Goal: Feedback & Contribution: Leave review/rating

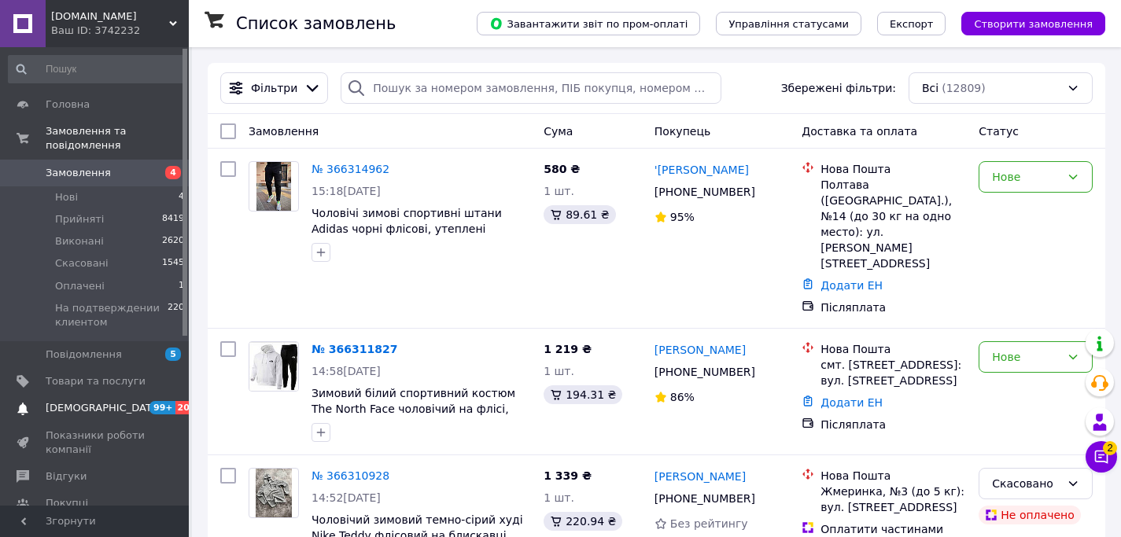
click at [83, 418] on link "Сповіщення 99+ 20" at bounding box center [97, 408] width 194 height 27
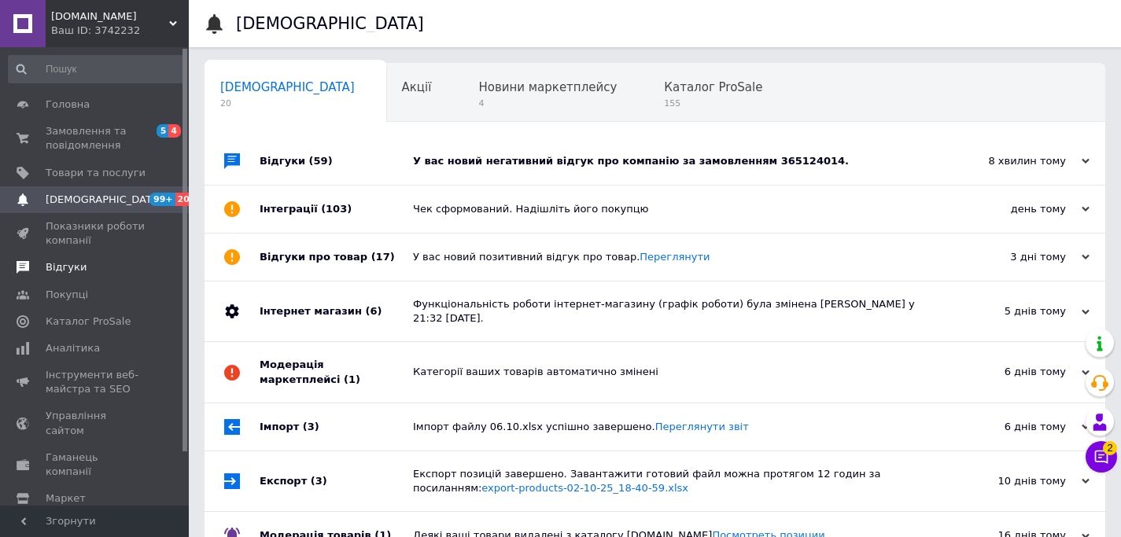
click at [129, 273] on span "Відгуки" at bounding box center [96, 267] width 100 height 14
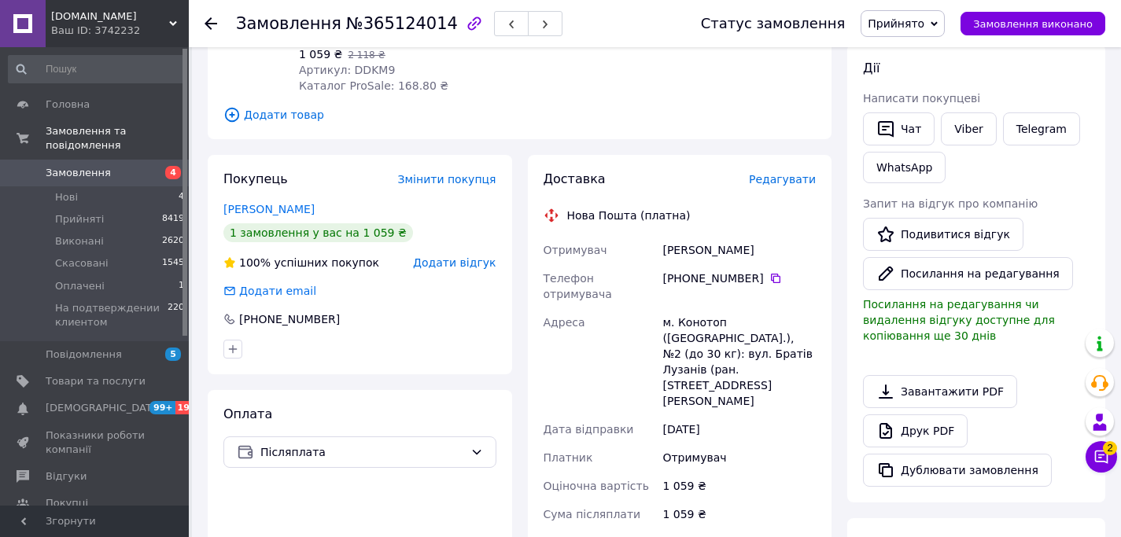
scroll to position [189, 0]
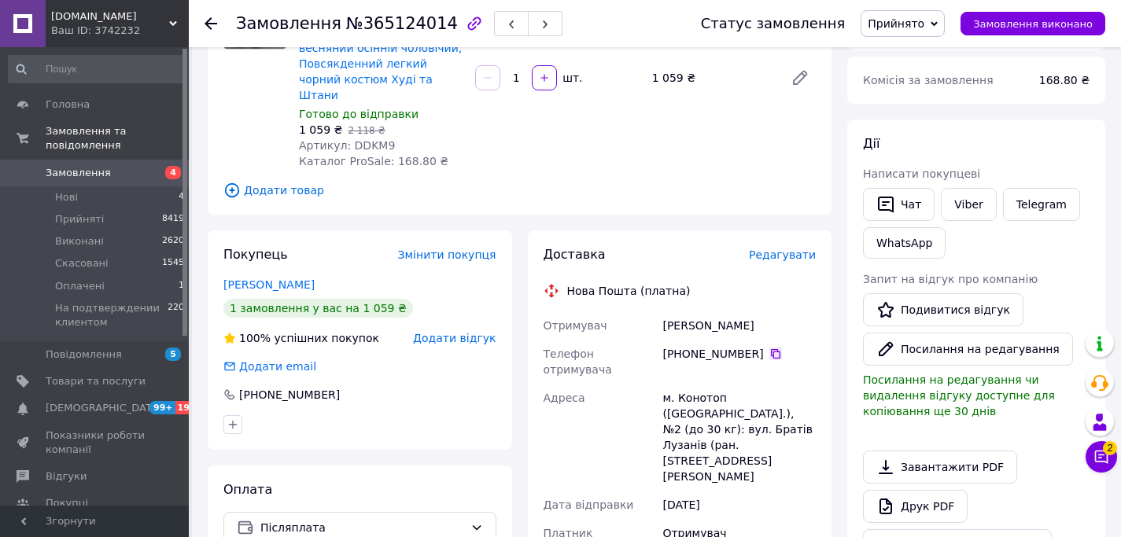
click at [773, 348] on icon at bounding box center [775, 354] width 13 height 13
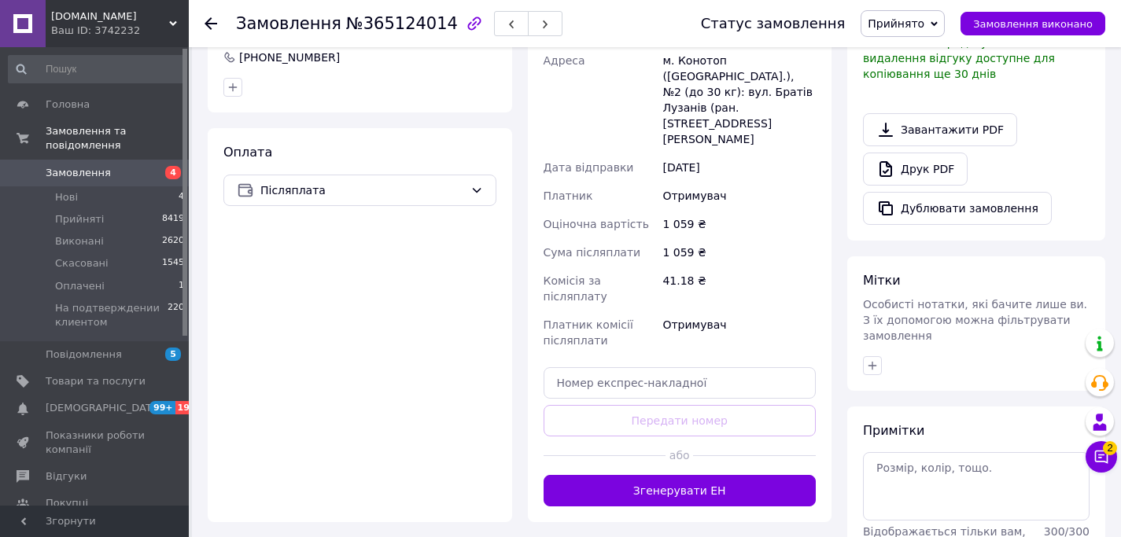
scroll to position [649, 0]
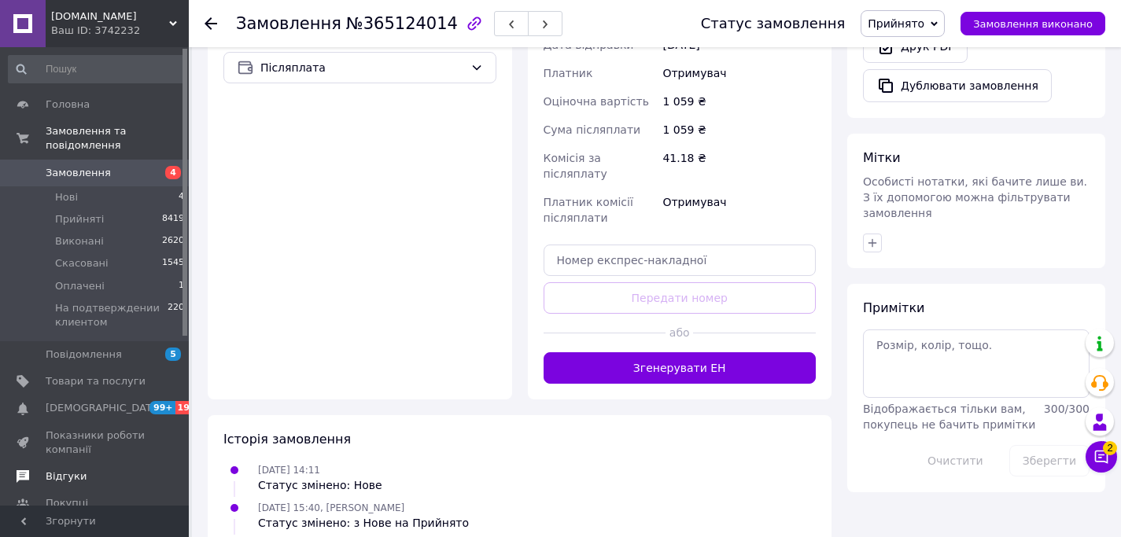
click at [88, 476] on span "Відгуки" at bounding box center [96, 477] width 100 height 14
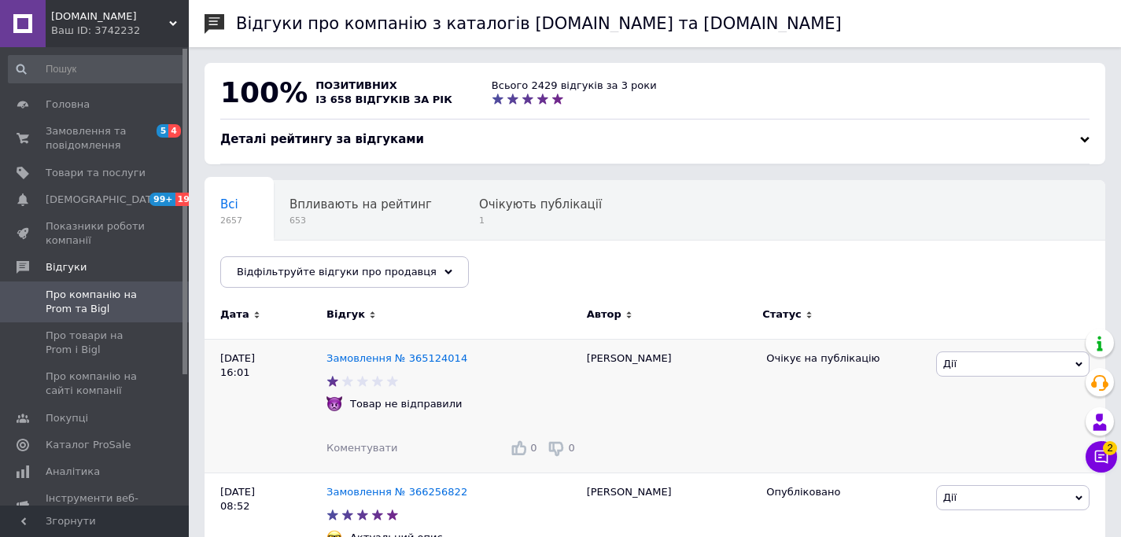
click at [1001, 363] on span "Дії" at bounding box center [1012, 364] width 153 height 25
click at [982, 480] on li "Посилання на редагування" at bounding box center [1013, 490] width 152 height 36
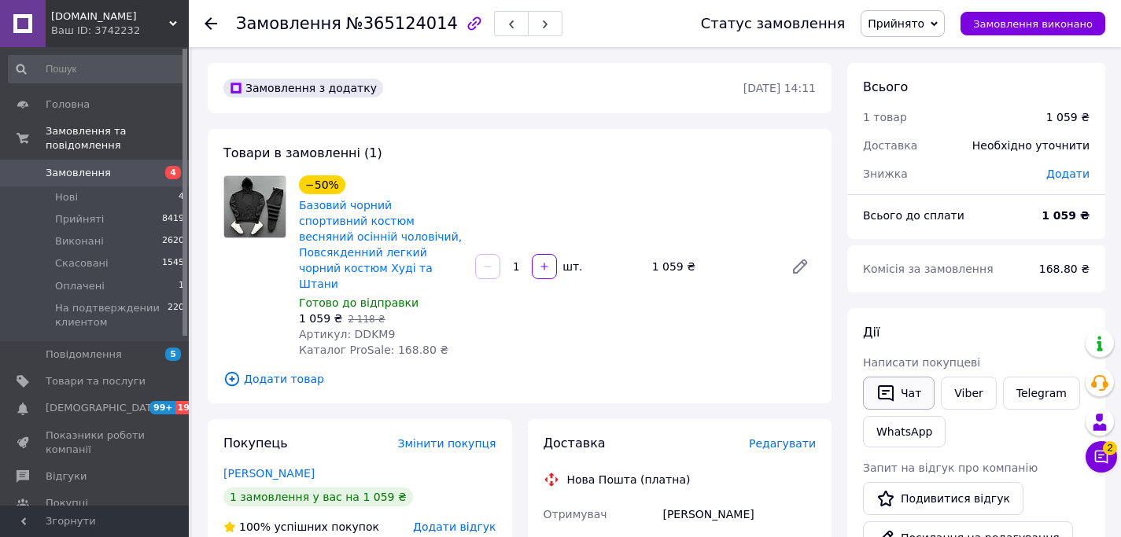
click at [902, 393] on button "Чат" at bounding box center [899, 393] width 72 height 33
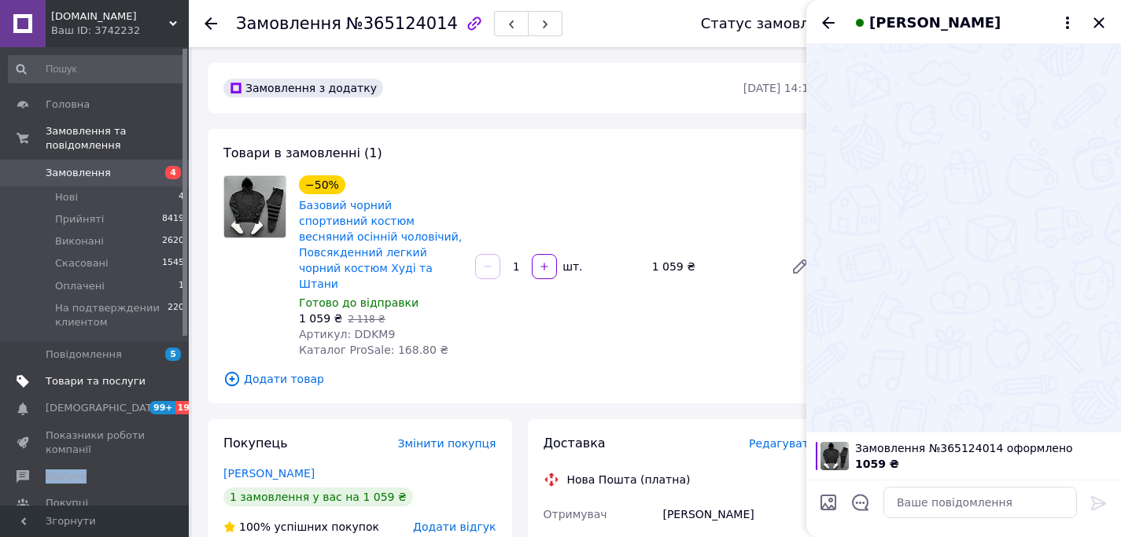
click at [131, 382] on span "Товари та послуги" at bounding box center [96, 382] width 100 height 14
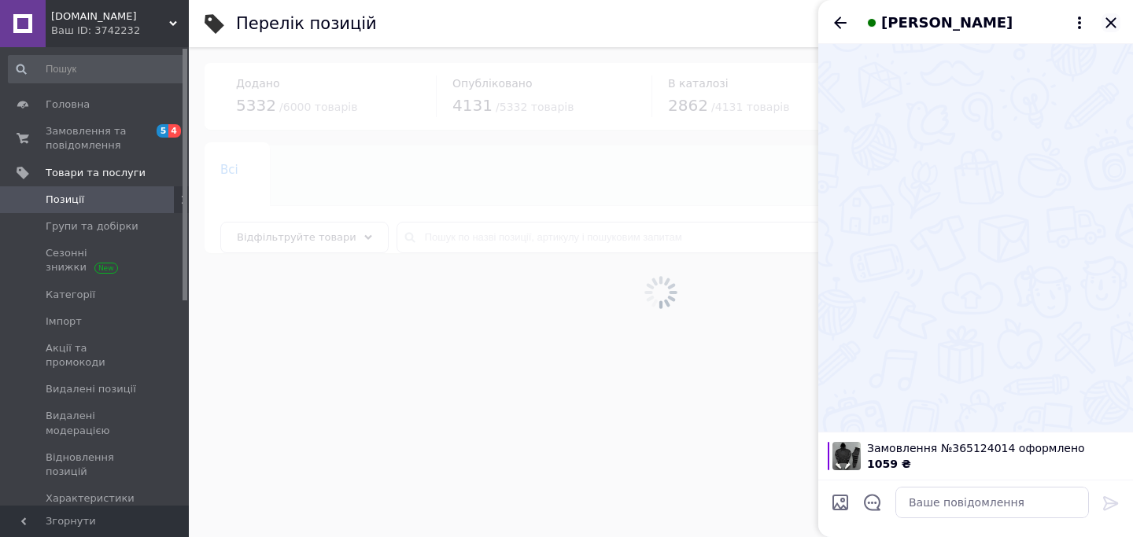
click at [1113, 23] on icon "Закрити" at bounding box center [1111, 22] width 19 height 19
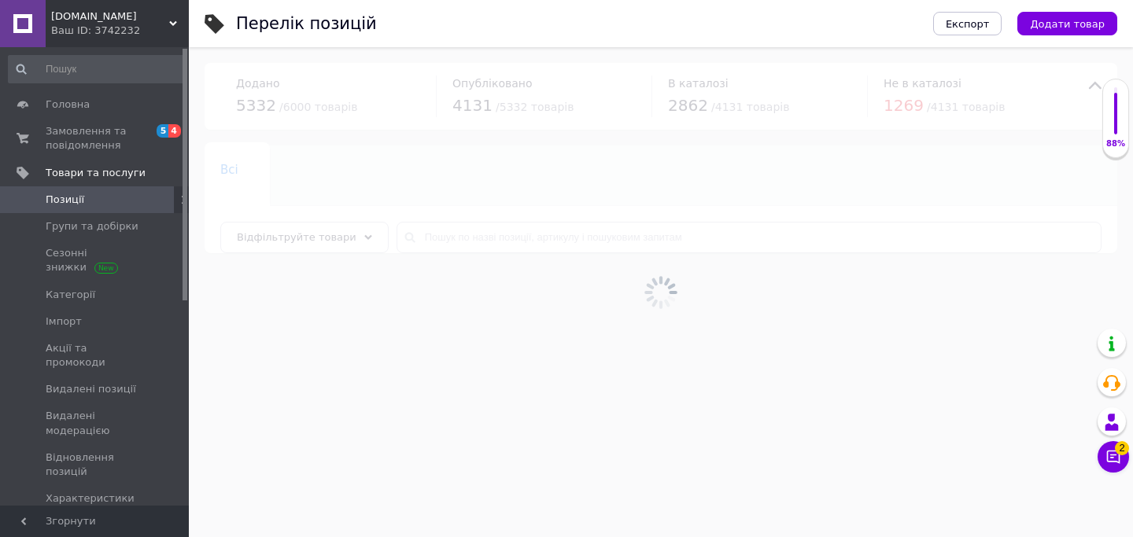
click at [563, 239] on div at bounding box center [661, 292] width 944 height 490
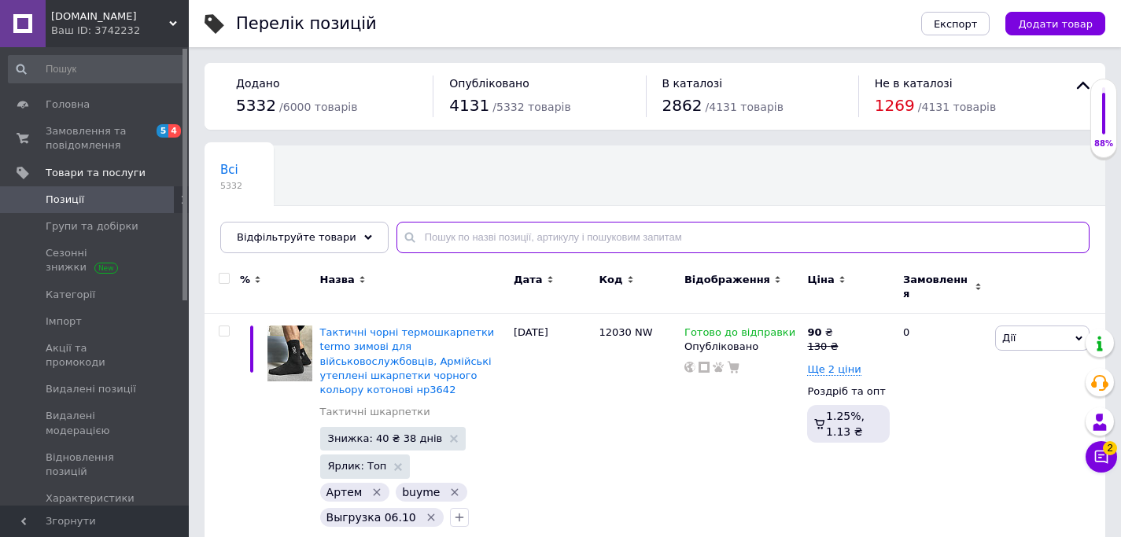
click at [563, 239] on input "text" at bounding box center [743, 237] width 693 height 31
paste input "48-43.7/442"
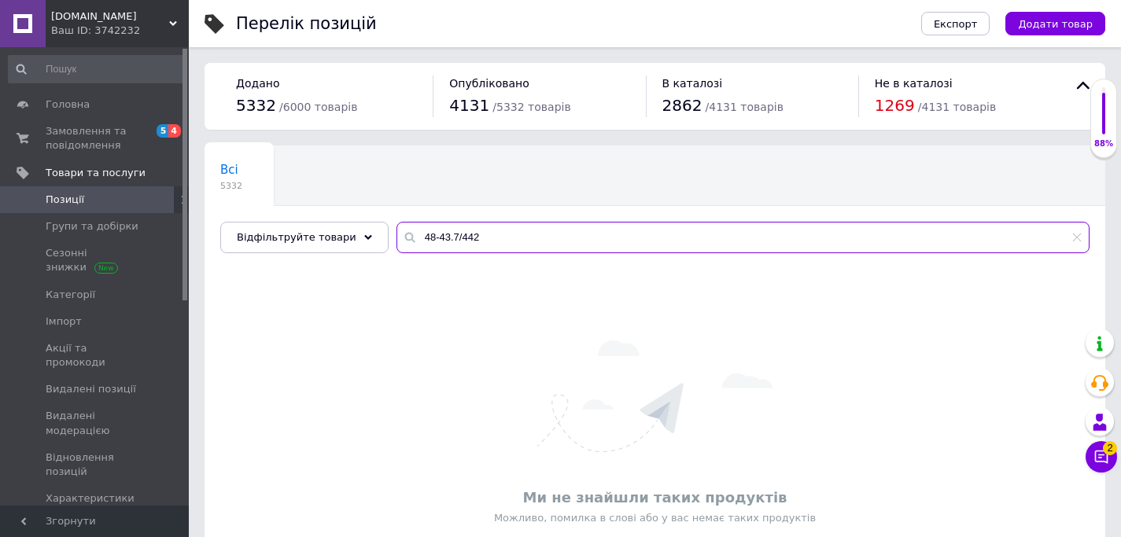
scroll to position [83, 0]
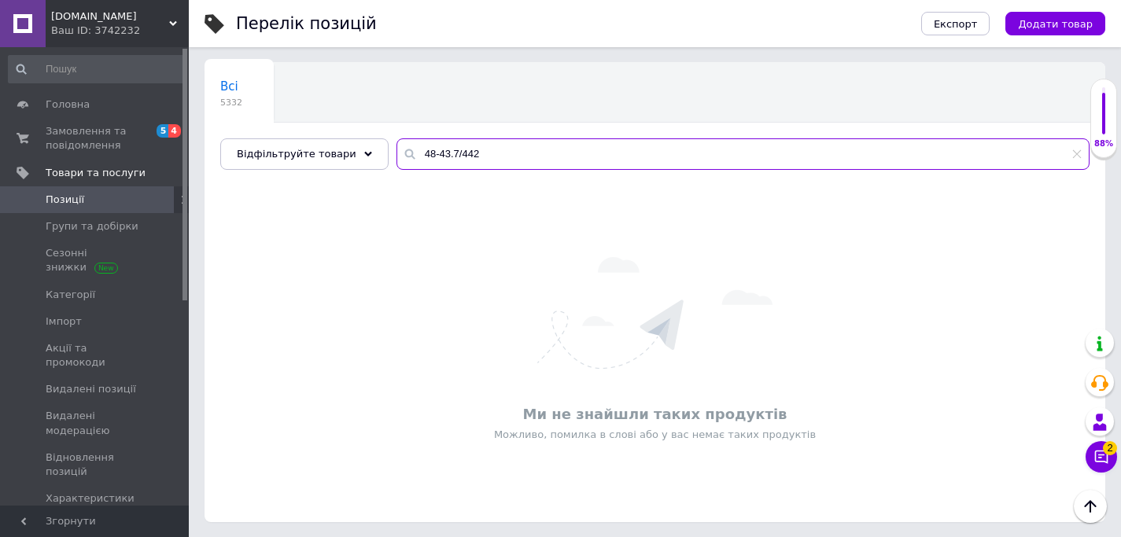
type input "48-43.7/442"
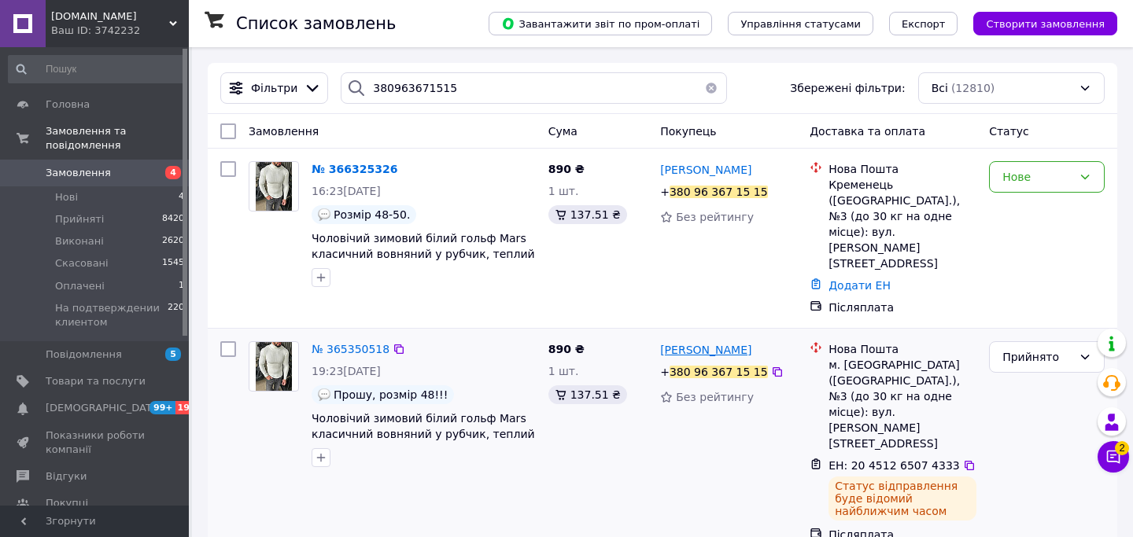
click at [708, 344] on span "[PERSON_NAME]" at bounding box center [705, 350] width 91 height 13
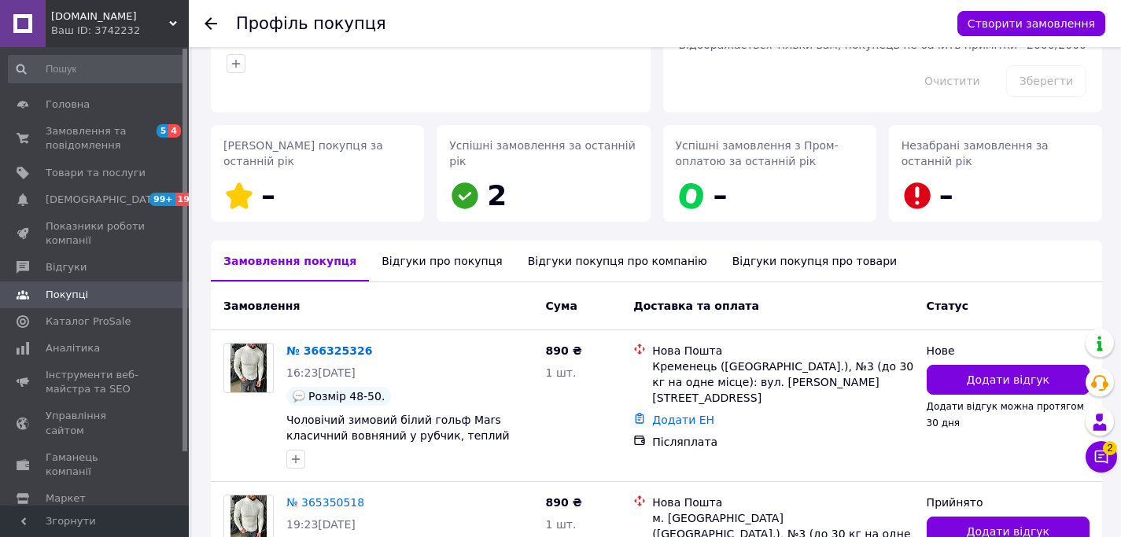
scroll to position [238, 0]
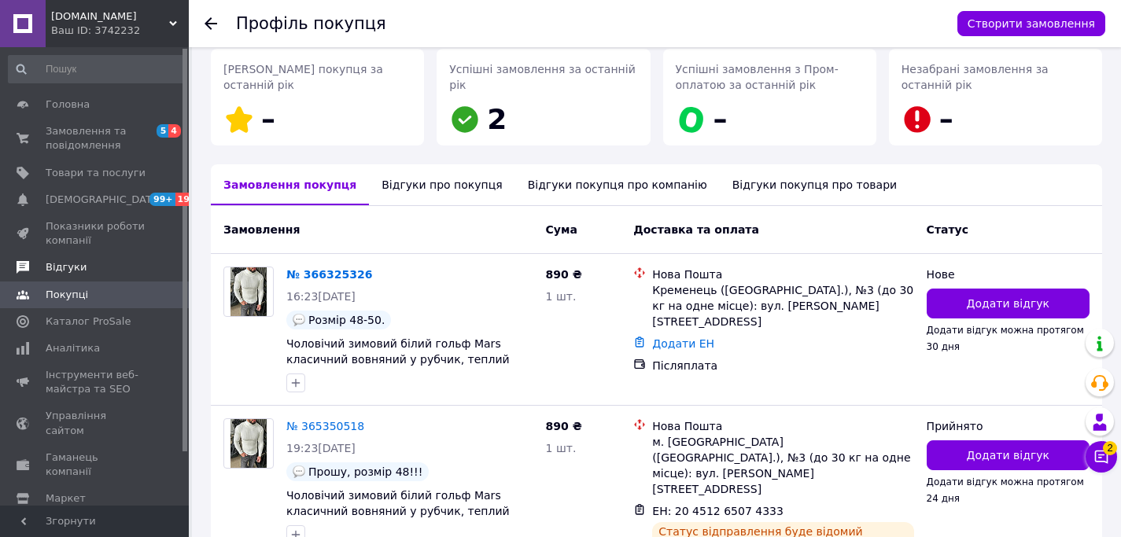
click at [115, 263] on span "Відгуки" at bounding box center [96, 267] width 100 height 14
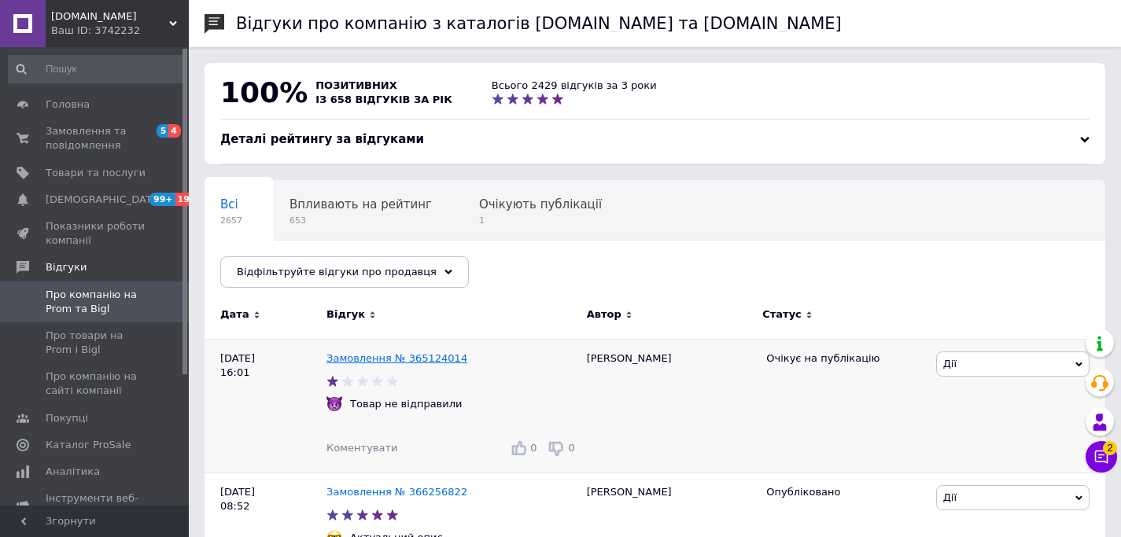
click at [384, 358] on link "Замовлення № 365124014" at bounding box center [397, 358] width 141 height 12
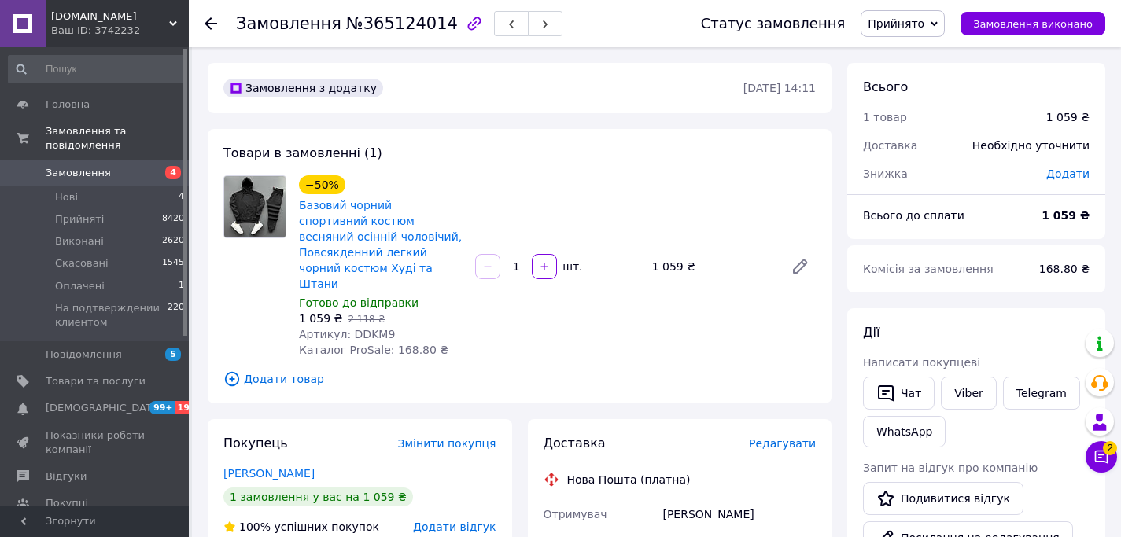
scroll to position [368, 0]
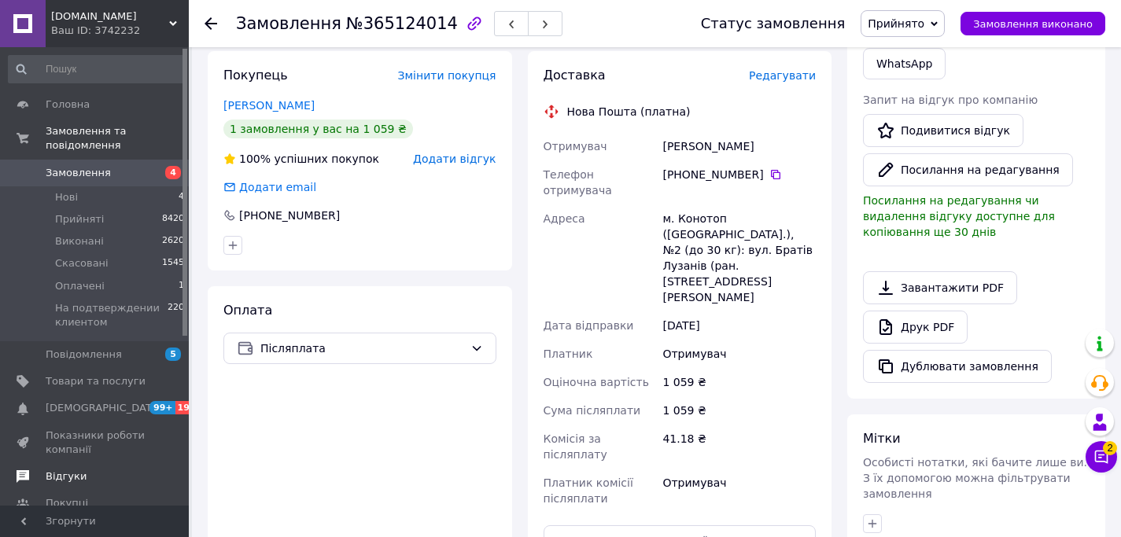
click at [147, 471] on span at bounding box center [167, 477] width 43 height 14
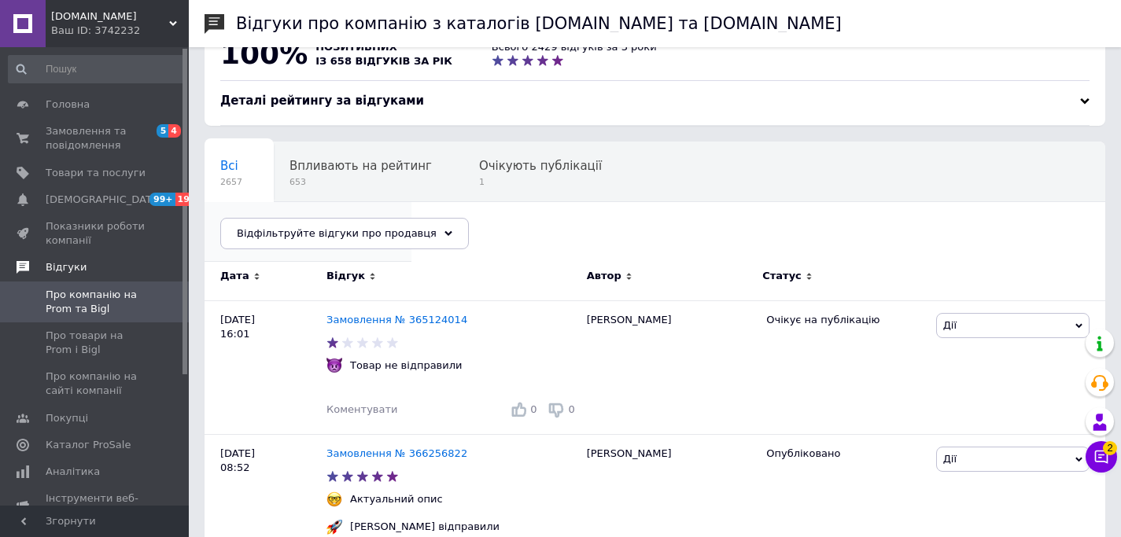
scroll to position [71, 0]
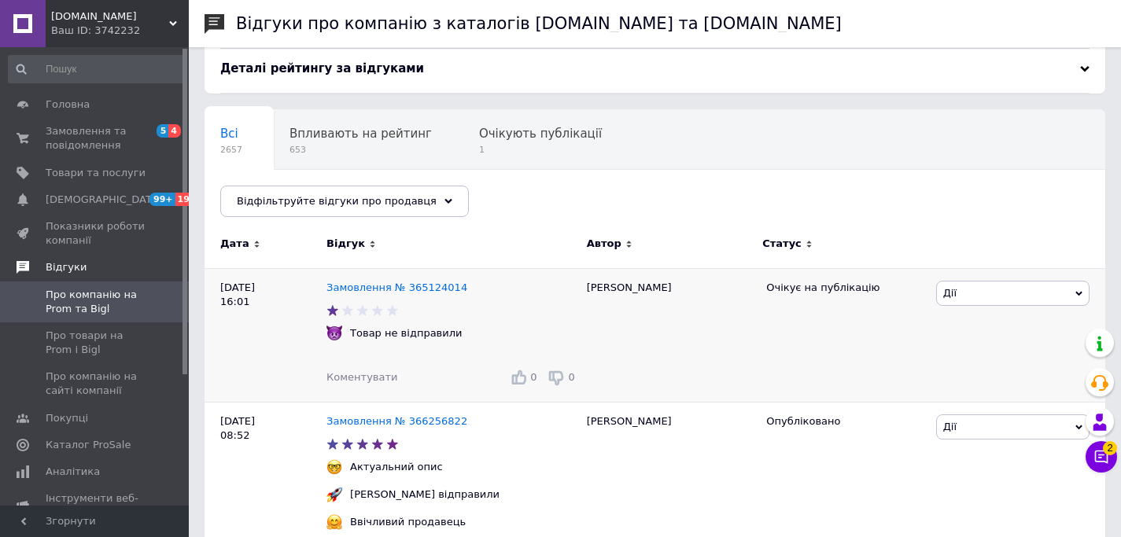
click at [983, 296] on span "Дії" at bounding box center [1012, 293] width 153 height 25
click at [988, 413] on li "Посилання на редагування" at bounding box center [1013, 419] width 152 height 36
click at [115, 129] on span "Замовлення та повідомлення" at bounding box center [96, 138] width 100 height 28
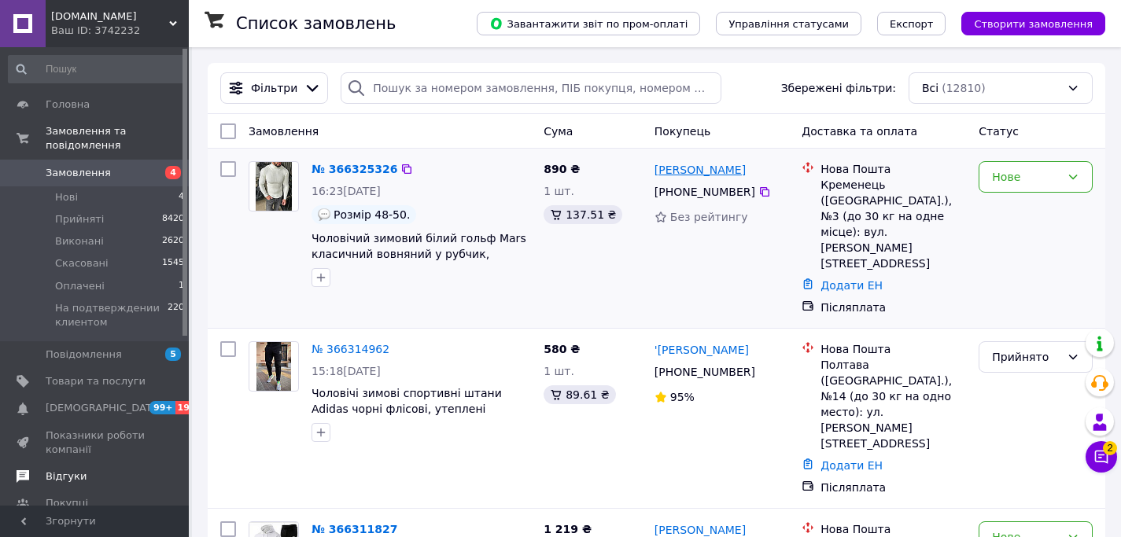
click at [683, 170] on link "[PERSON_NAME]" at bounding box center [700, 170] width 91 height 16
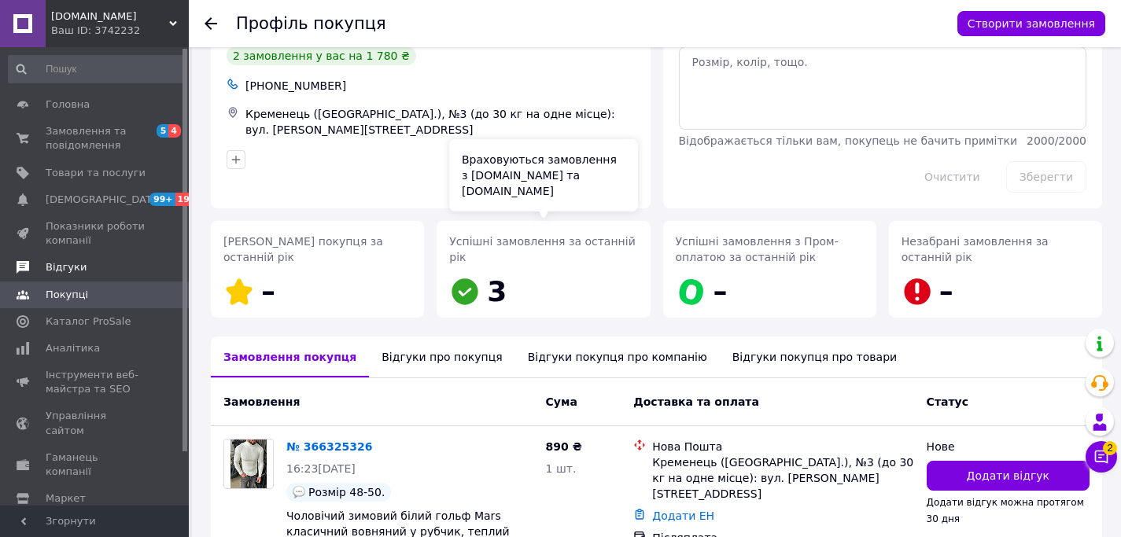
scroll to position [122, 0]
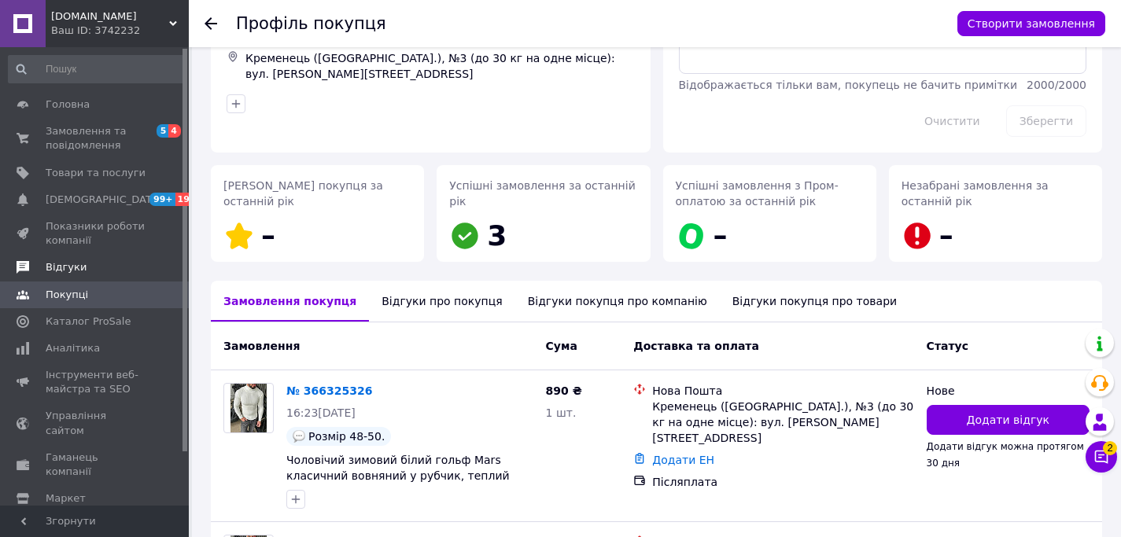
click at [428, 307] on div "Відгуки про покупця" at bounding box center [442, 301] width 146 height 41
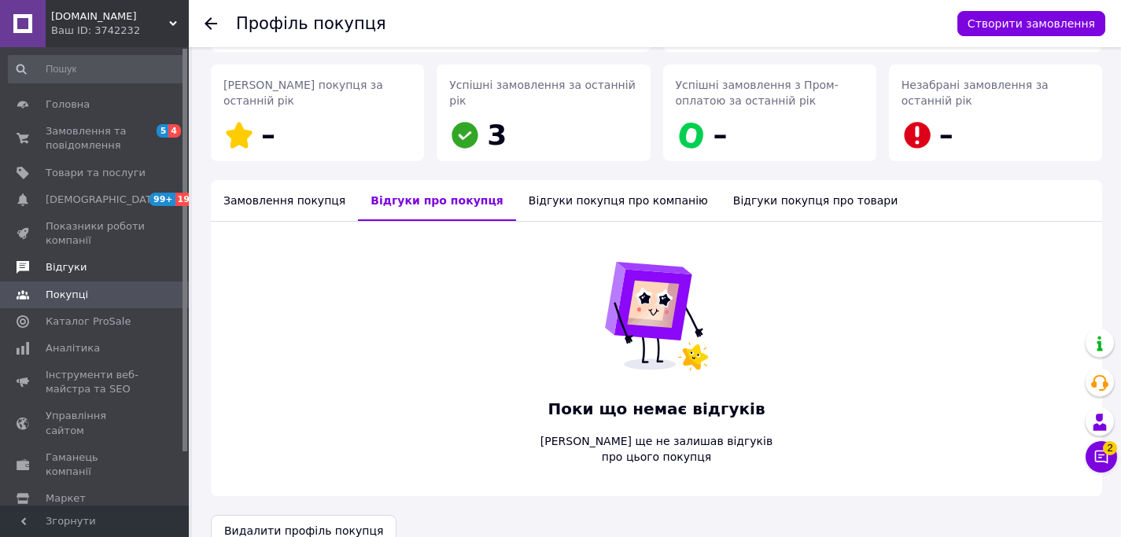
scroll to position [223, 0]
click at [260, 195] on div "Замовлення покупця" at bounding box center [284, 200] width 147 height 41
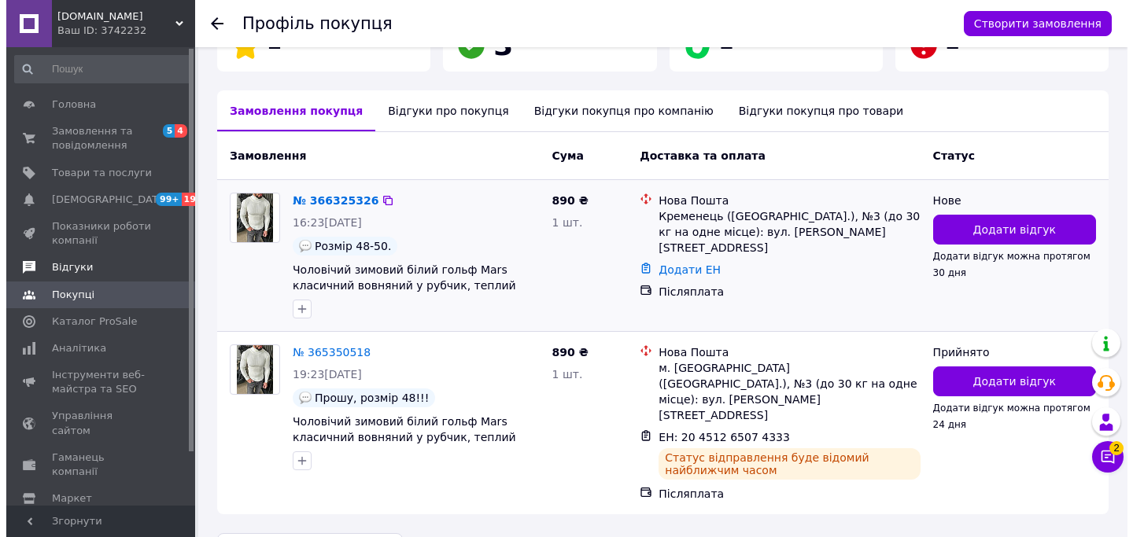
scroll to position [327, 0]
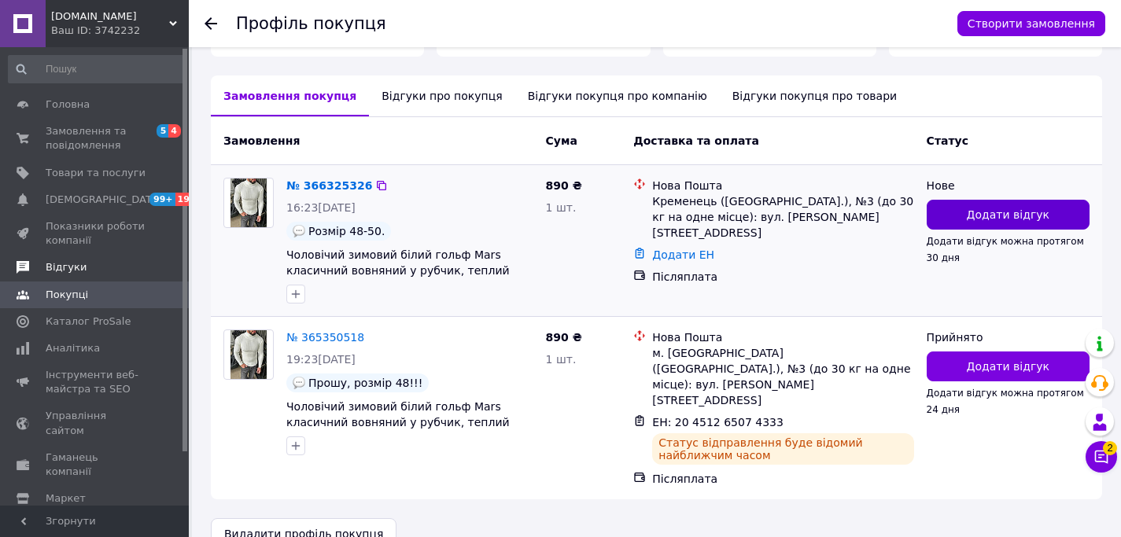
click at [980, 205] on button "Додати відгук" at bounding box center [1008, 215] width 163 height 30
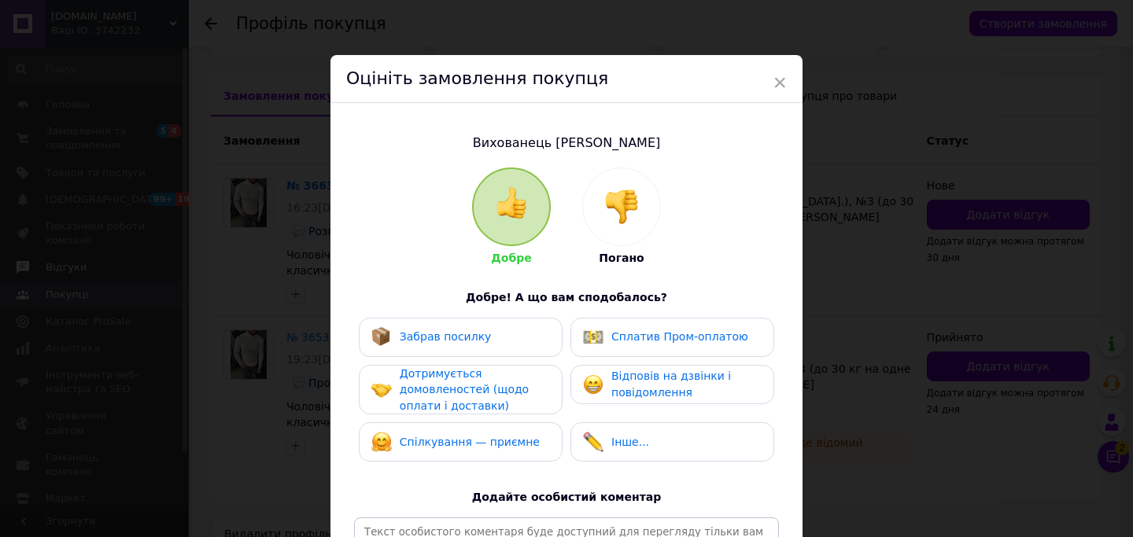
click at [623, 219] on img at bounding box center [621, 207] width 35 height 35
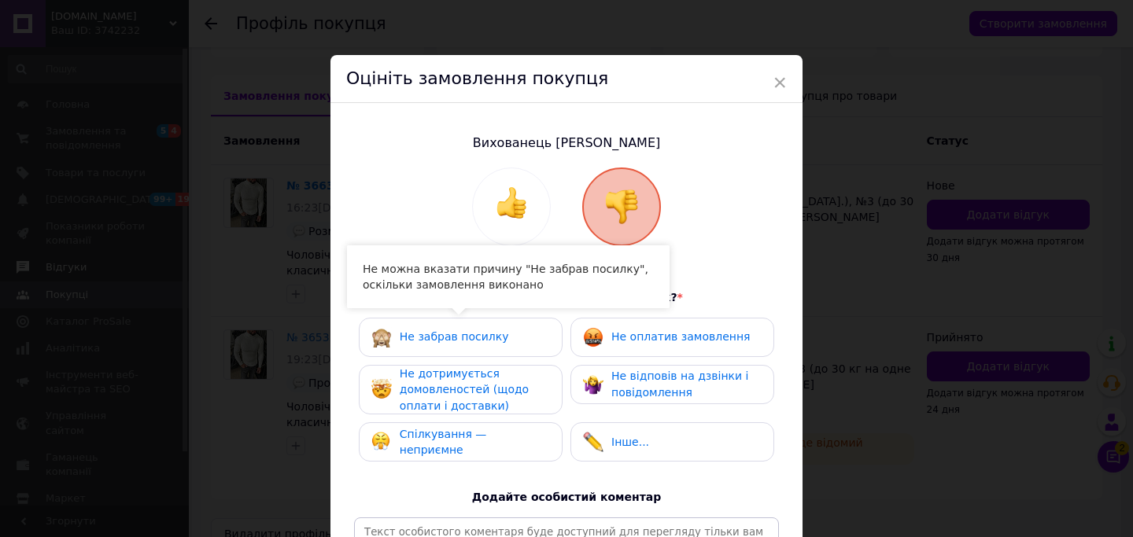
click at [457, 396] on div "Не дотримується домовленостей (щодо оплати і доставки)" at bounding box center [474, 390] width 149 height 49
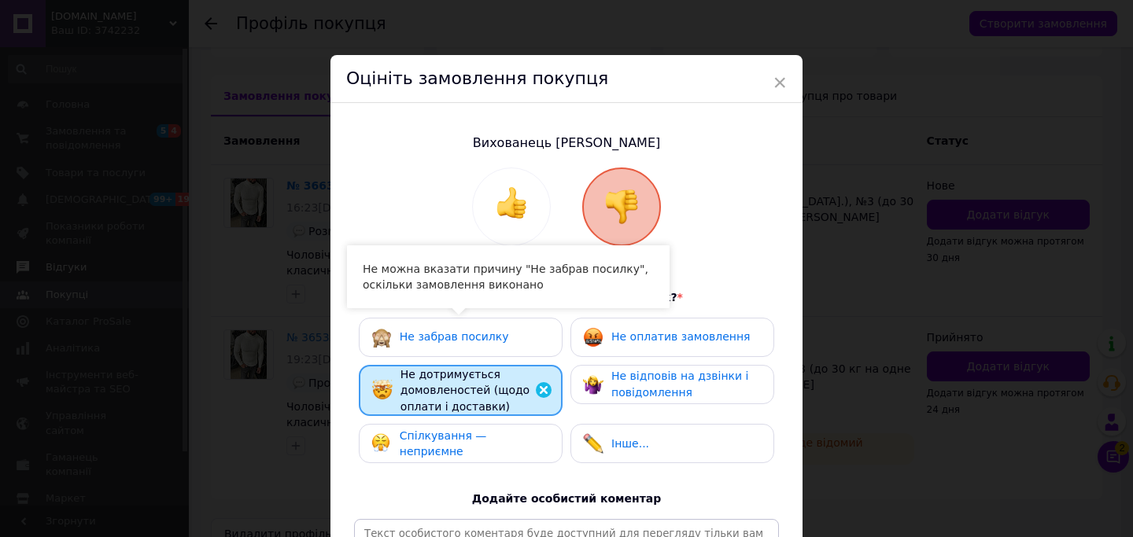
click at [463, 441] on span "Спілкування — неприємне" at bounding box center [443, 444] width 87 height 29
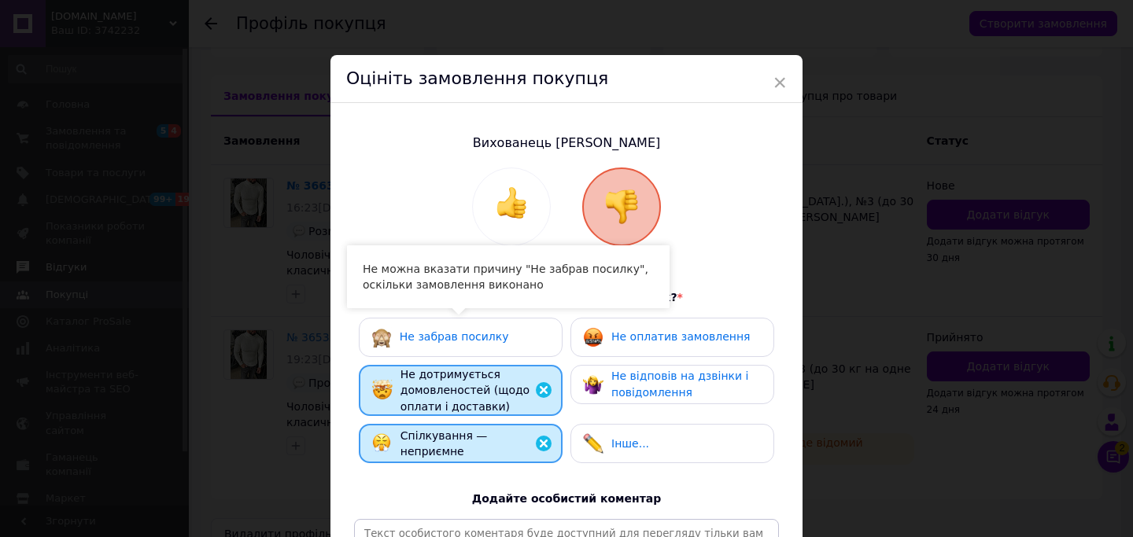
click at [626, 393] on span "Не відповів на дзвінки і повідомлення" at bounding box center [679, 384] width 137 height 29
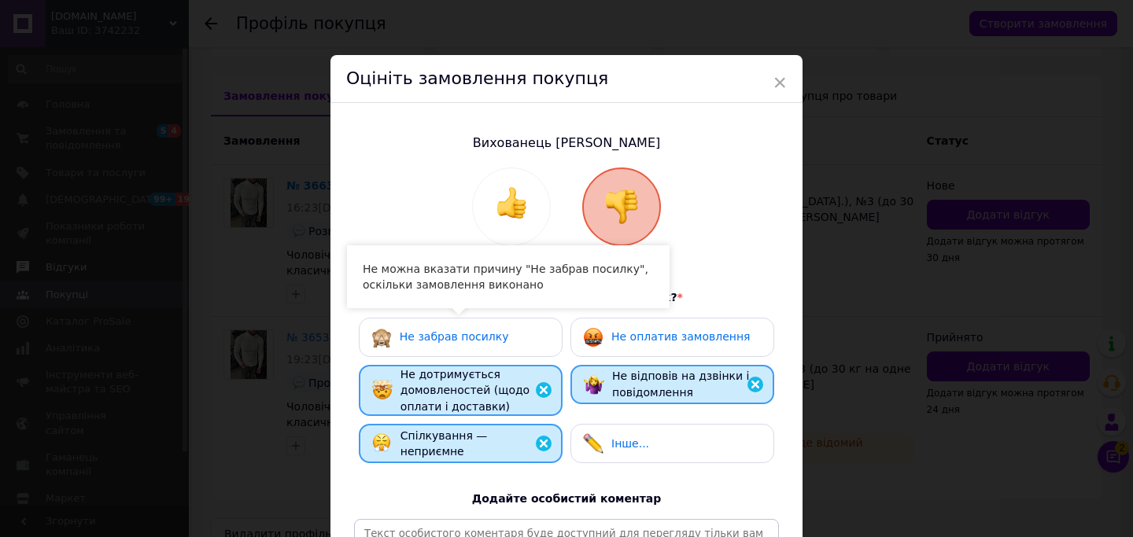
click at [667, 345] on div "Не оплатив замовлення" at bounding box center [666, 337] width 167 height 20
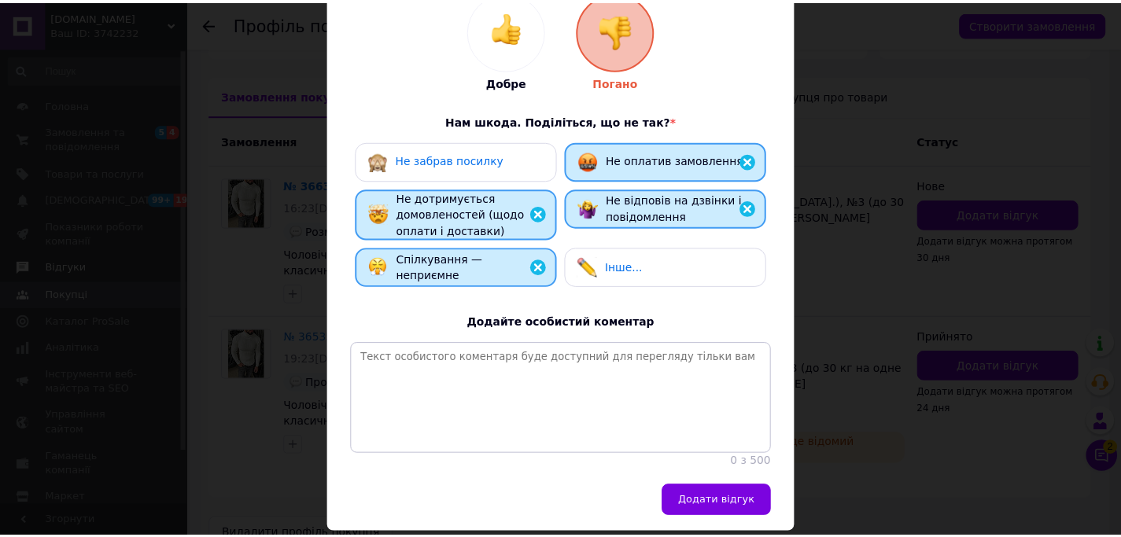
scroll to position [0, 0]
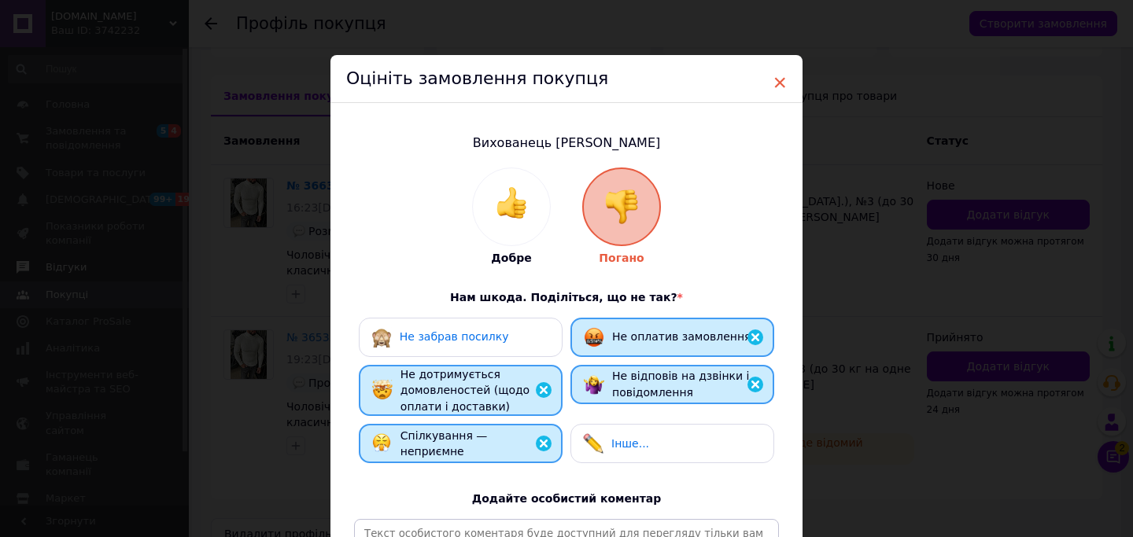
click at [774, 83] on span "×" at bounding box center [780, 82] width 14 height 27
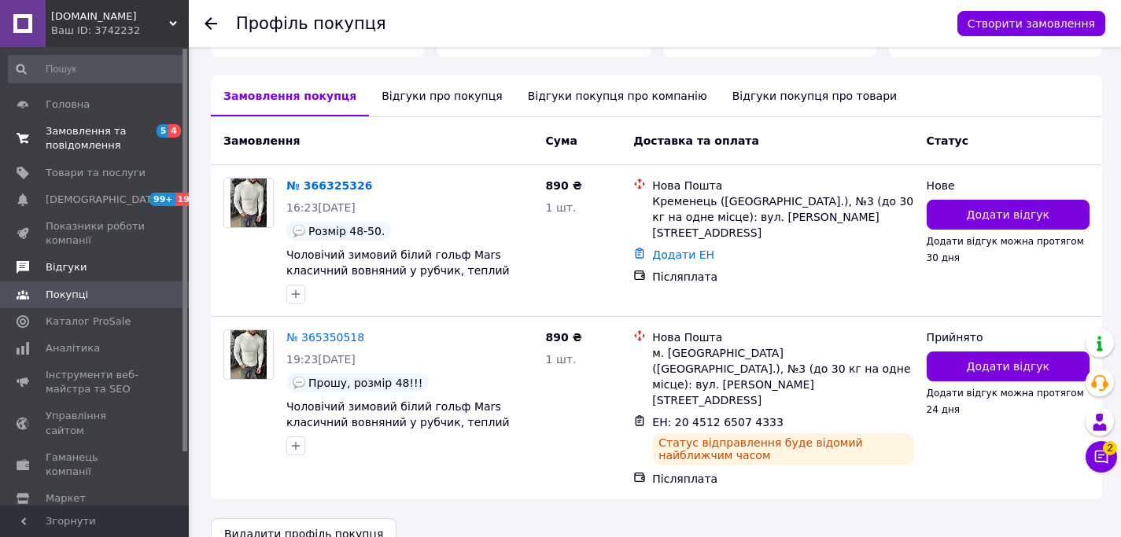
click at [96, 119] on link "Замовлення та повідомлення 5 4" at bounding box center [97, 138] width 194 height 41
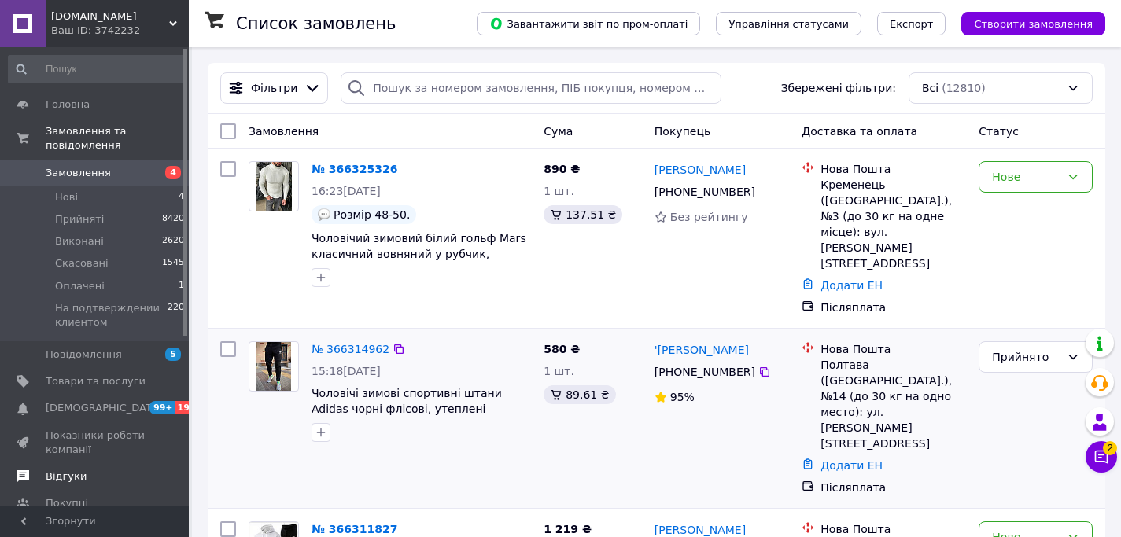
click at [688, 342] on link "'[PERSON_NAME]" at bounding box center [702, 350] width 94 height 16
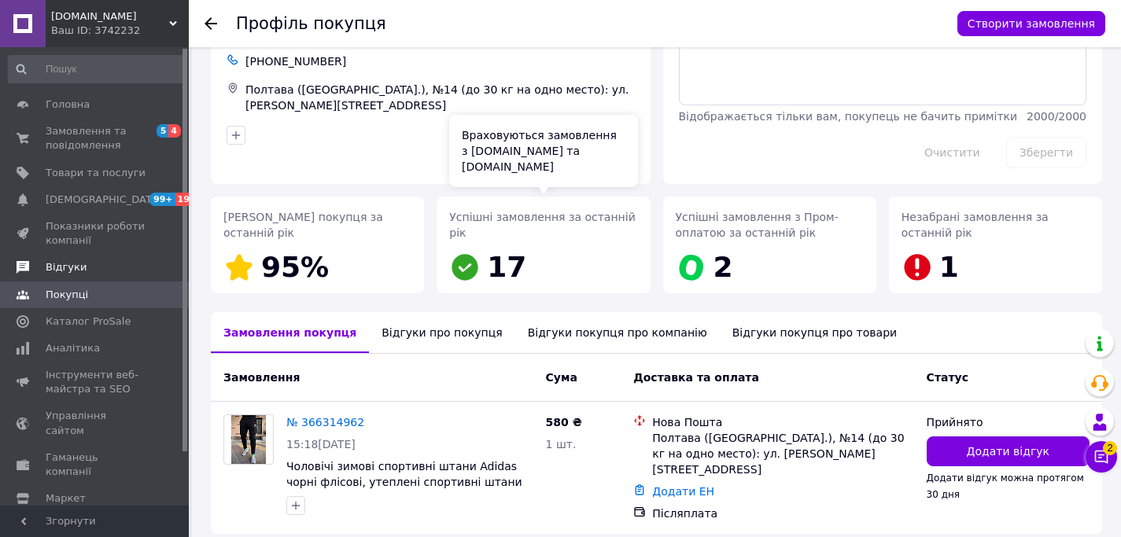
scroll to position [96, 0]
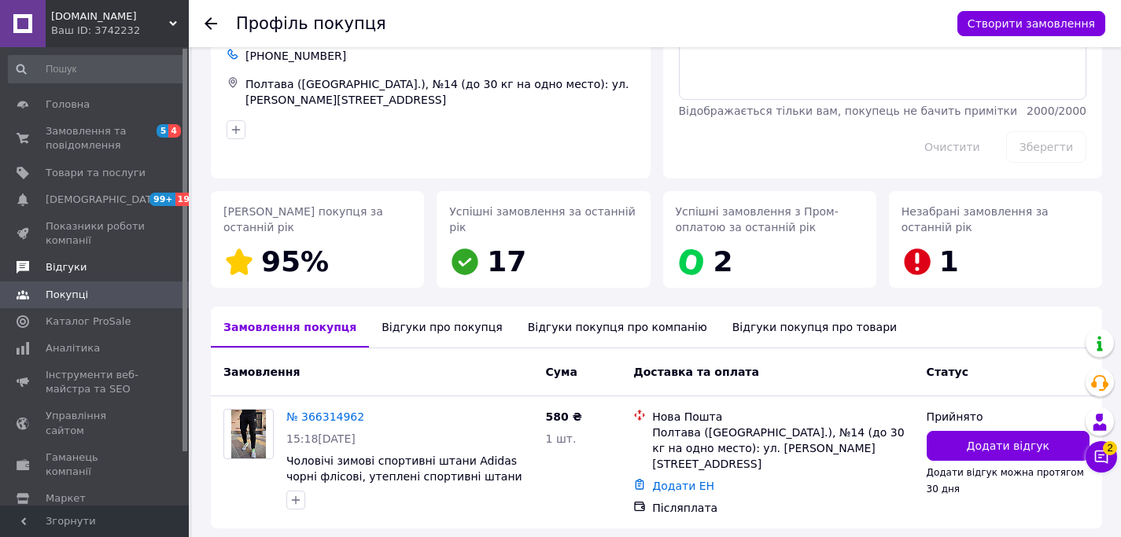
click at [428, 324] on div "Відгуки про покупця" at bounding box center [442, 327] width 146 height 41
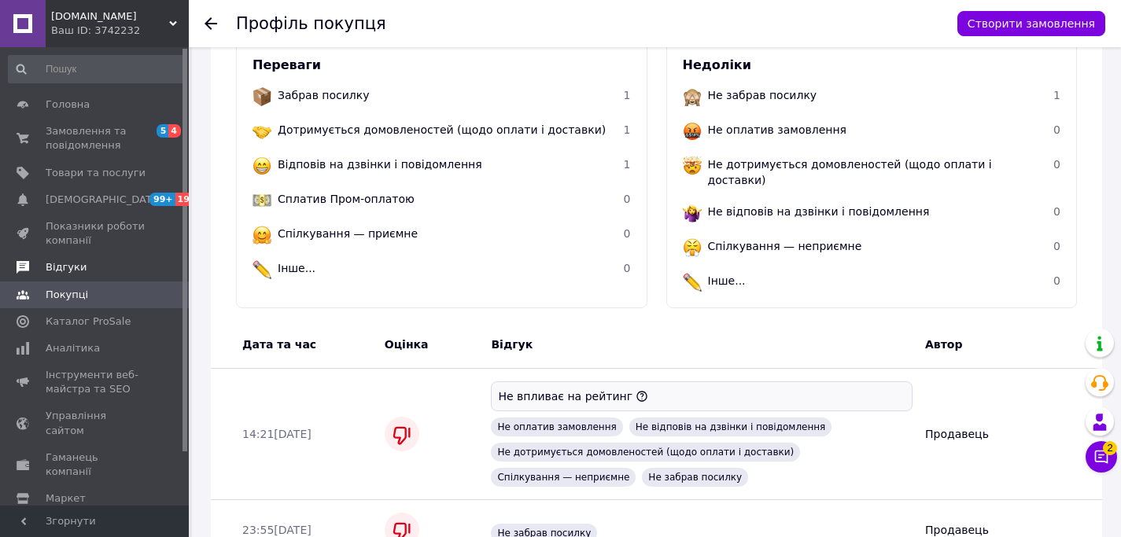
scroll to position [0, 0]
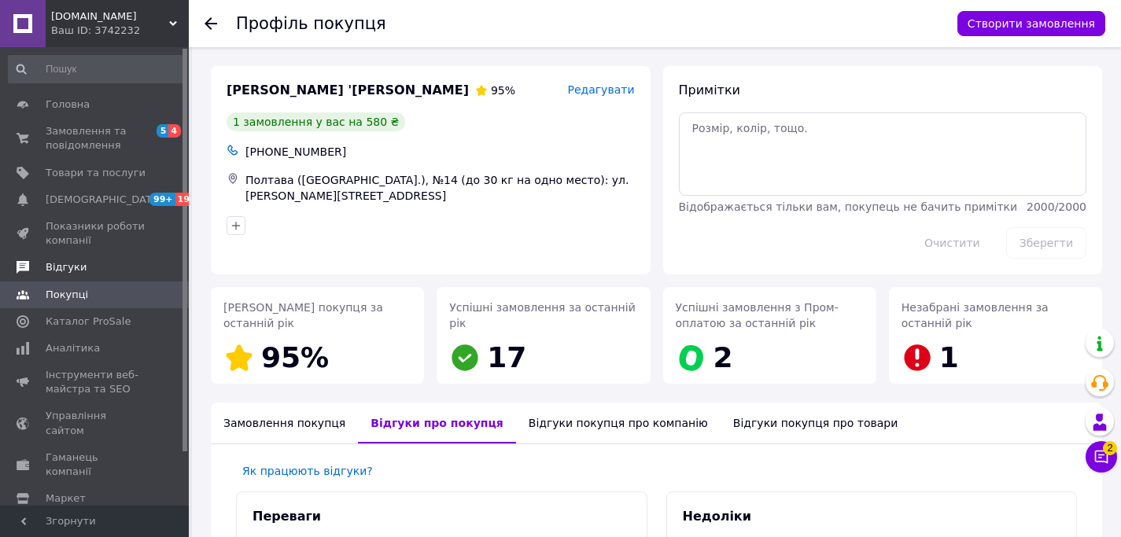
click at [286, 427] on div "Замовлення покупця" at bounding box center [284, 423] width 147 height 41
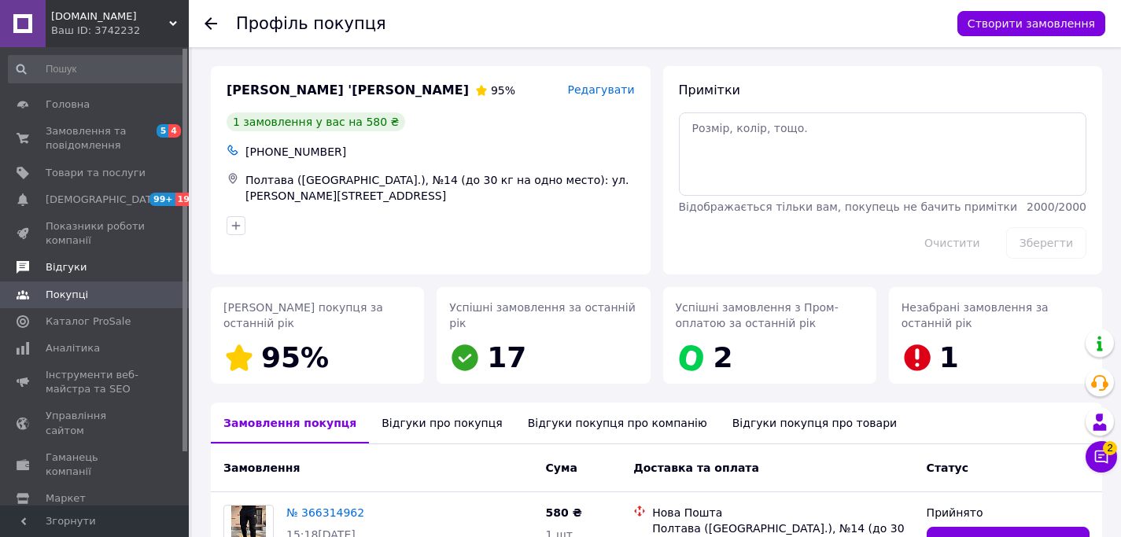
click at [210, 20] on icon at bounding box center [211, 23] width 13 height 13
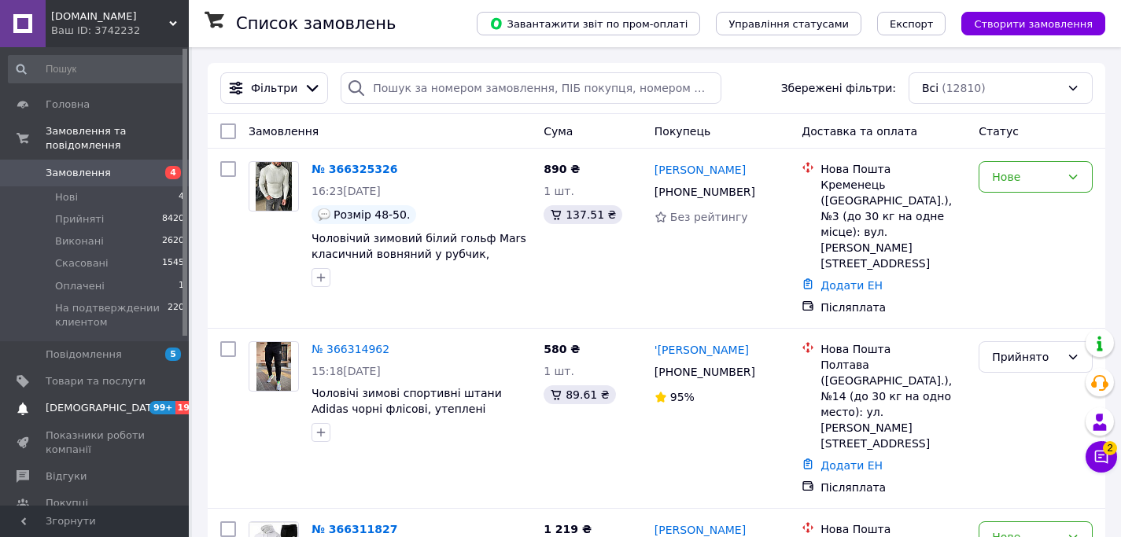
click at [99, 406] on span "[DEMOGRAPHIC_DATA]" at bounding box center [104, 408] width 116 height 14
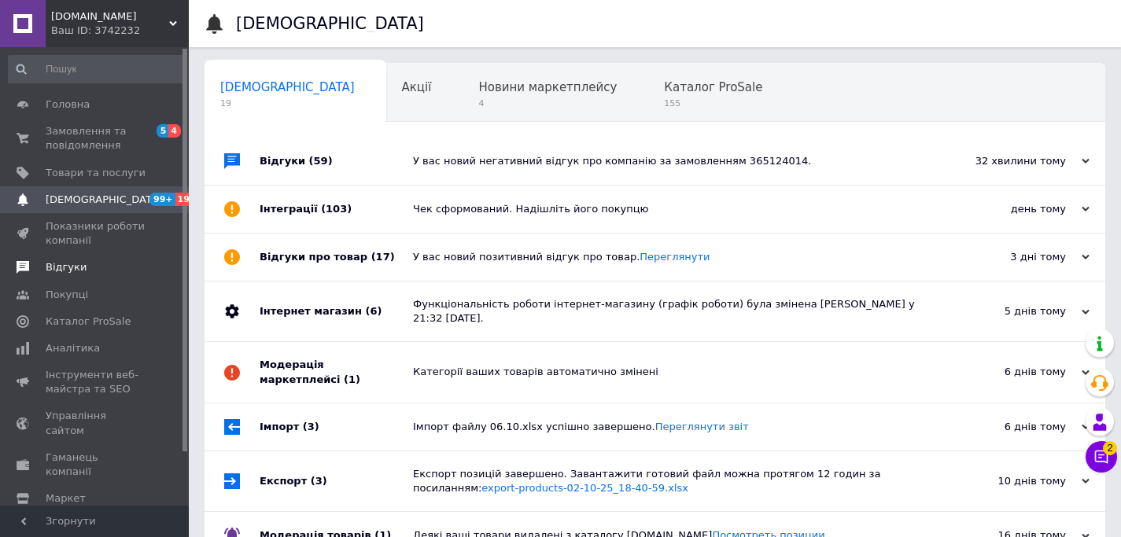
click at [112, 277] on link "Відгуки" at bounding box center [97, 267] width 194 height 27
